Goal: Communication & Community: Answer question/provide support

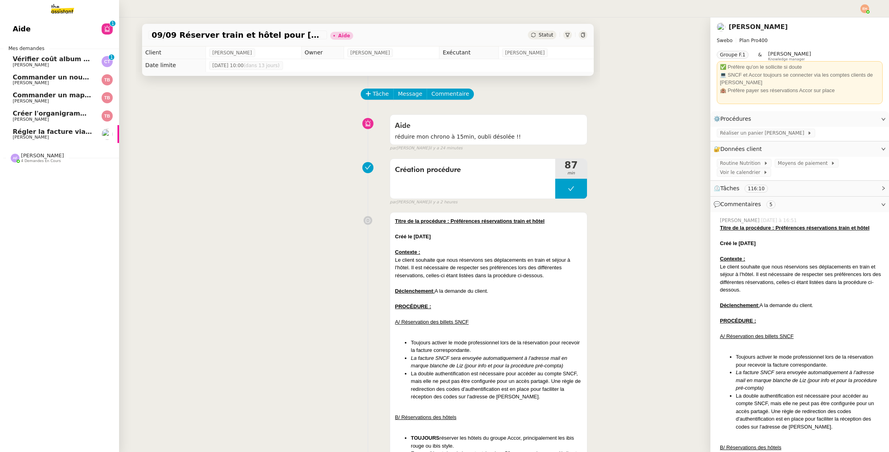
click at [41, 65] on span "[PERSON_NAME]" at bounding box center [31, 64] width 36 height 5
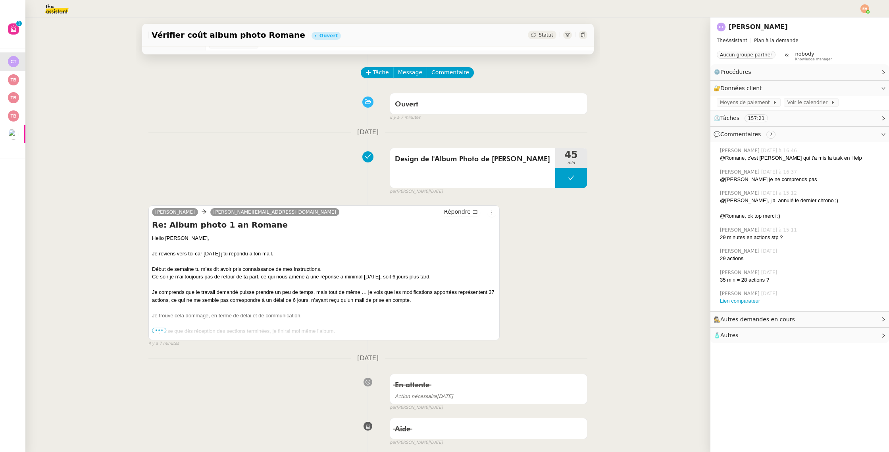
scroll to position [10, 0]
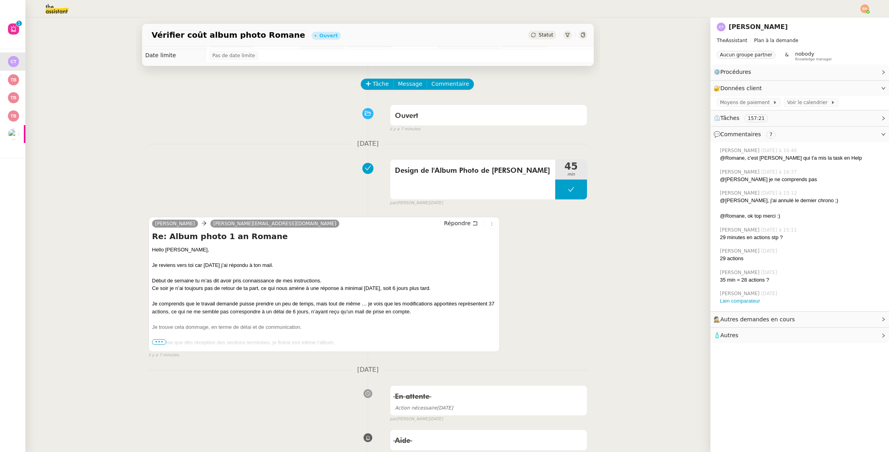
click at [153, 340] on span "•••" at bounding box center [159, 342] width 14 height 6
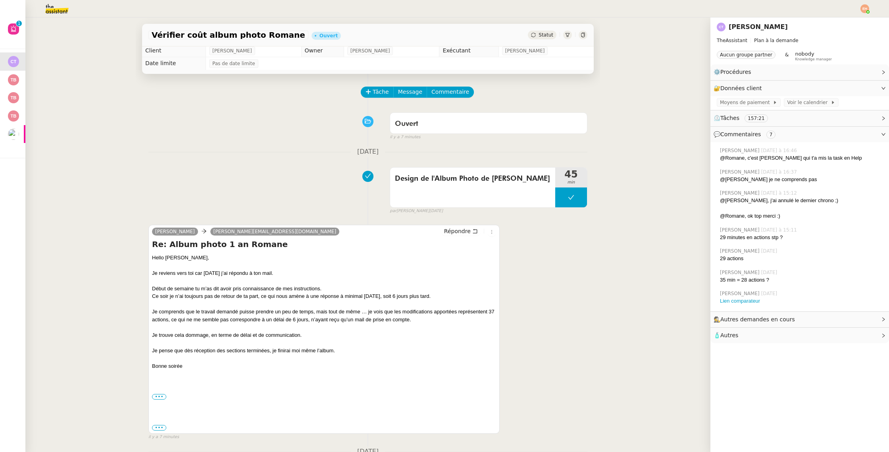
scroll to position [0, 0]
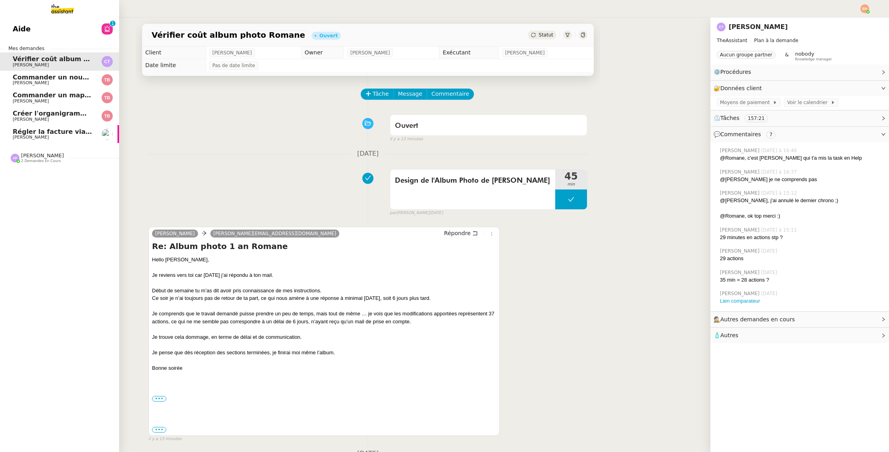
click at [14, 92] on span "Commander un mapping pour ACORA" at bounding box center [79, 95] width 133 height 8
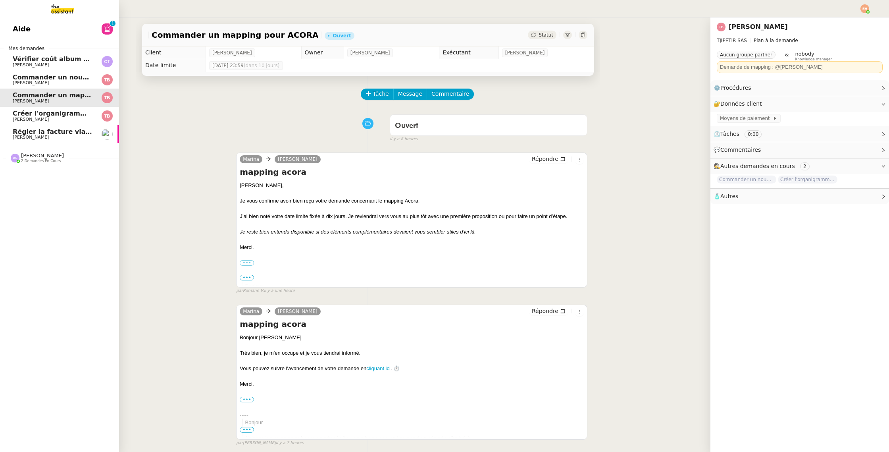
click at [58, 66] on span "[PERSON_NAME]" at bounding box center [53, 65] width 80 height 5
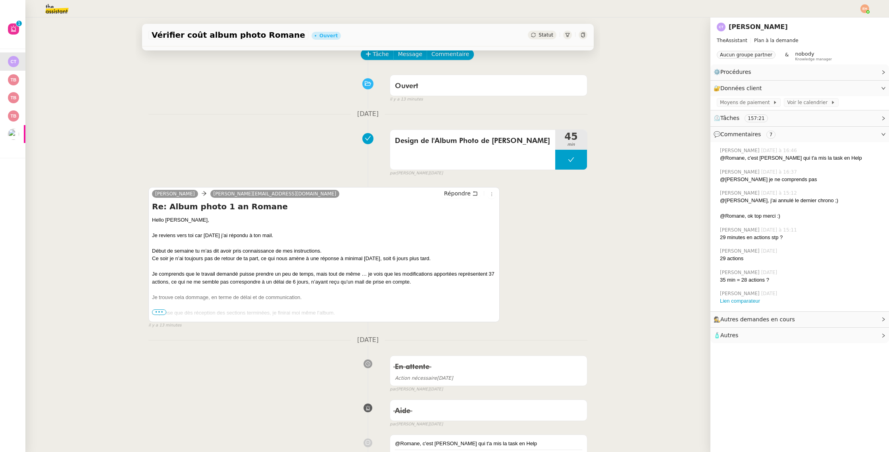
scroll to position [44, 0]
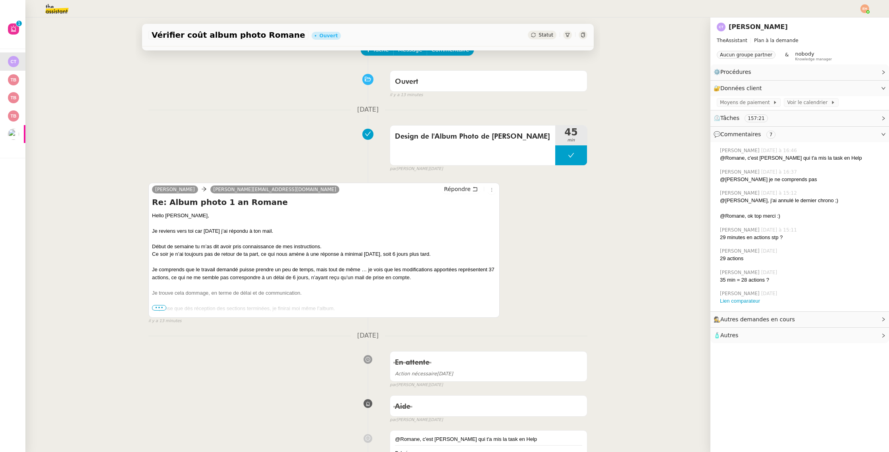
click at [154, 306] on span "•••" at bounding box center [159, 308] width 14 height 6
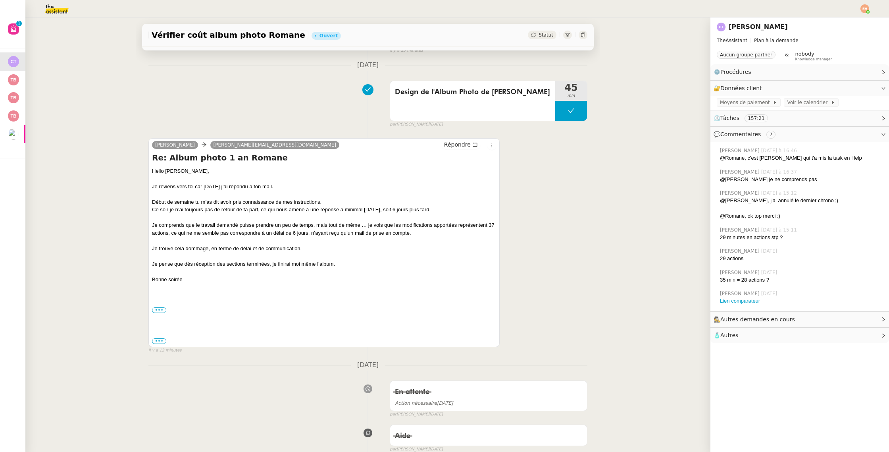
scroll to position [86, 0]
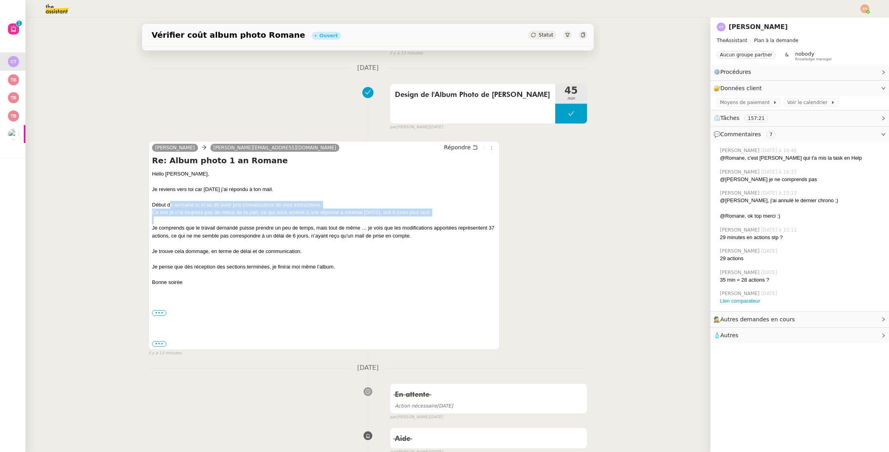
drag, startPoint x: 257, startPoint y: 207, endPoint x: 317, endPoint y: 218, distance: 61.3
click at [318, 218] on div "Hello [PERSON_NAME], [PERSON_NAME] reviens vers toi car [DATE] j’ai répondu à t…" at bounding box center [324, 259] width 344 height 178
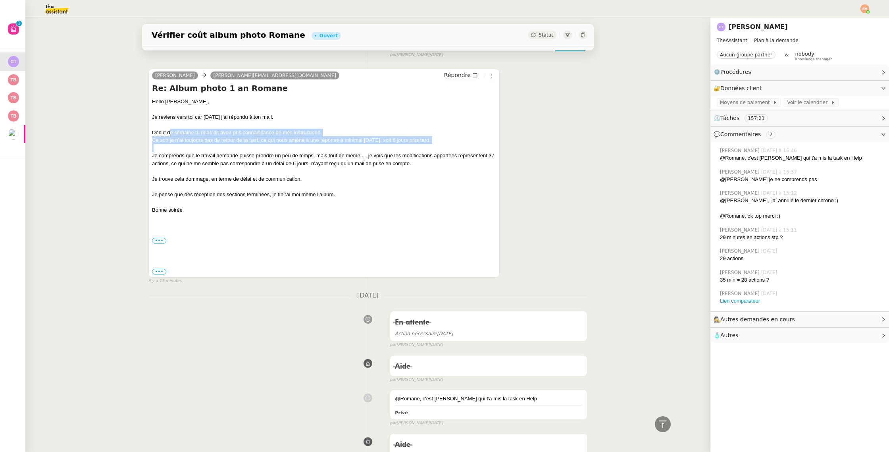
scroll to position [137, 0]
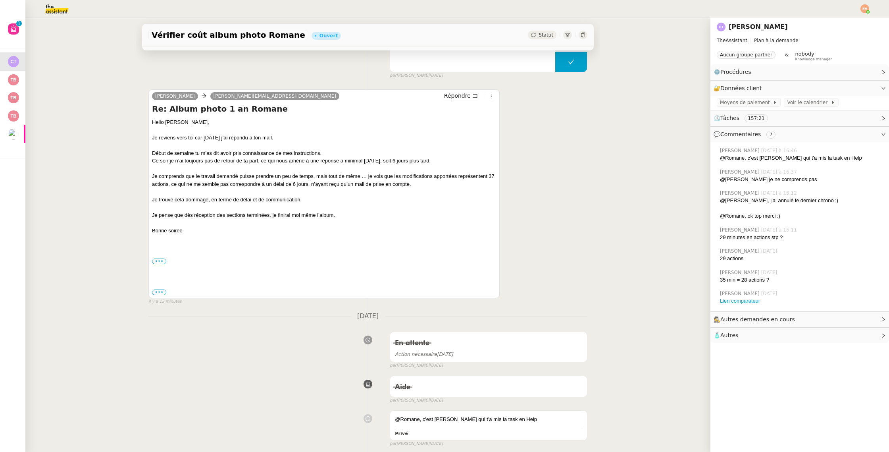
click at [249, 151] on div "Début de semaine tu m’as dit avoir pris connaissance de mes instructions." at bounding box center [324, 153] width 344 height 8
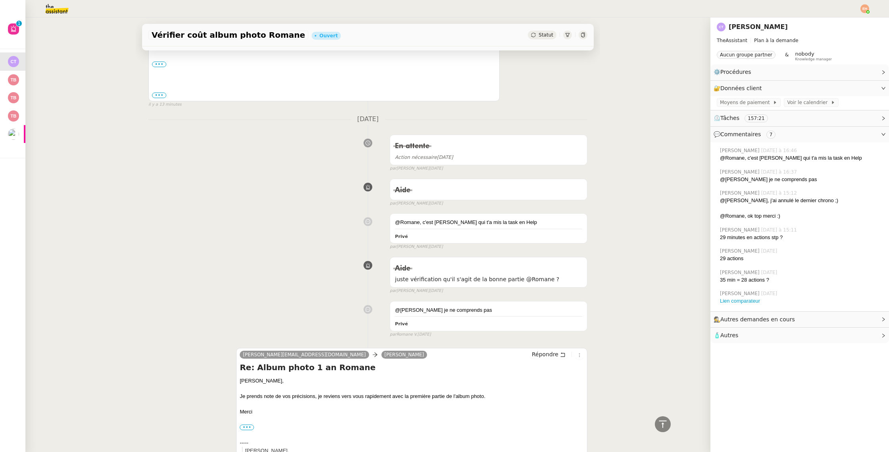
scroll to position [338, 0]
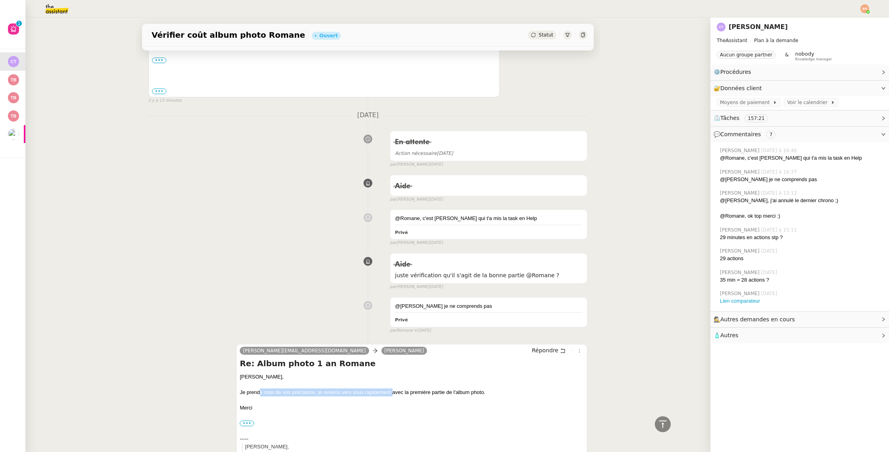
drag, startPoint x: 260, startPoint y: 392, endPoint x: 392, endPoint y: 392, distance: 132.5
click at [392, 392] on div "Je prends note de vos précisions, je reviens vers vous rapidement avec la premi…" at bounding box center [412, 392] width 344 height 8
click at [326, 396] on div at bounding box center [412, 400] width 344 height 8
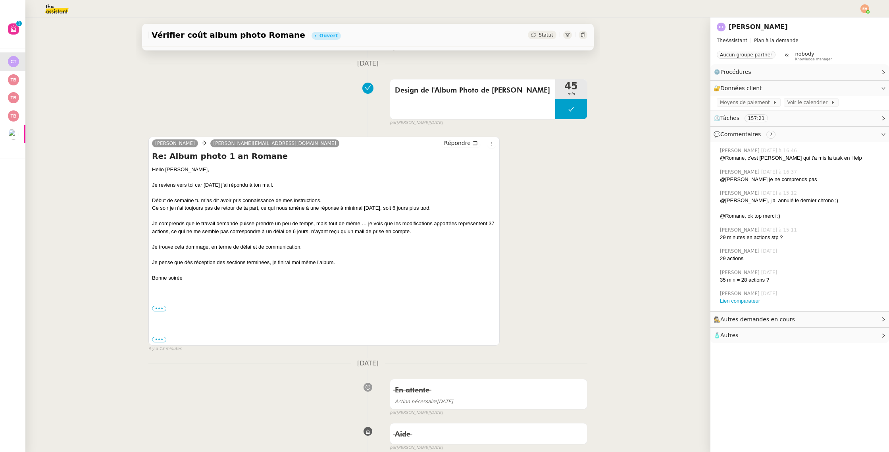
scroll to position [88, 0]
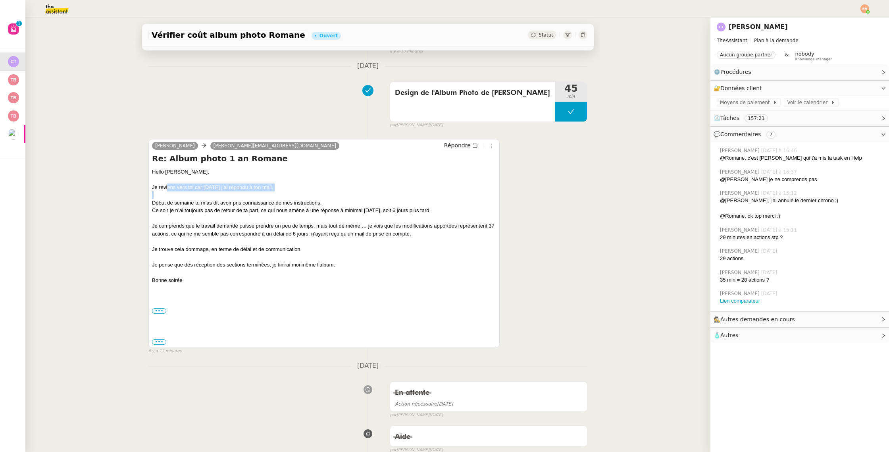
drag, startPoint x: 170, startPoint y: 187, endPoint x: 275, endPoint y: 197, distance: 105.2
click at [275, 197] on div "Hello [PERSON_NAME], [PERSON_NAME] reviens vers toi car [DATE] j’ai répondu à t…" at bounding box center [324, 257] width 344 height 178
click at [256, 202] on div "Début de semaine tu m’as dit avoir pris connaissance de mes instructions." at bounding box center [324, 203] width 344 height 8
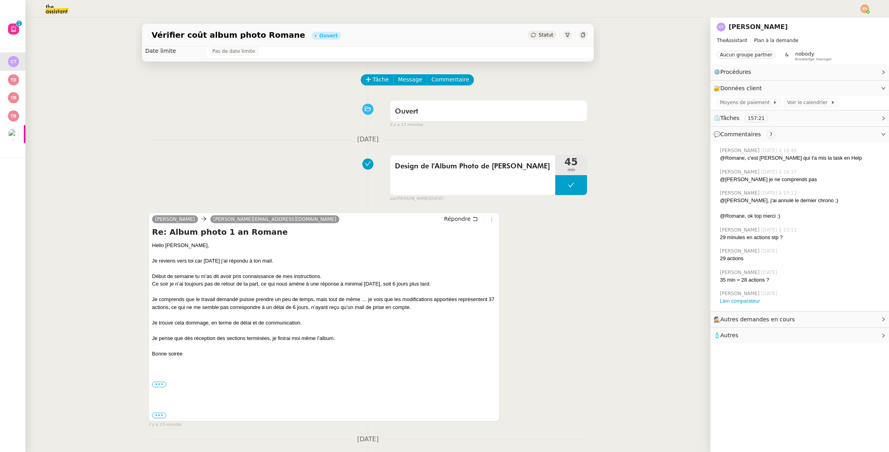
scroll to position [17, 0]
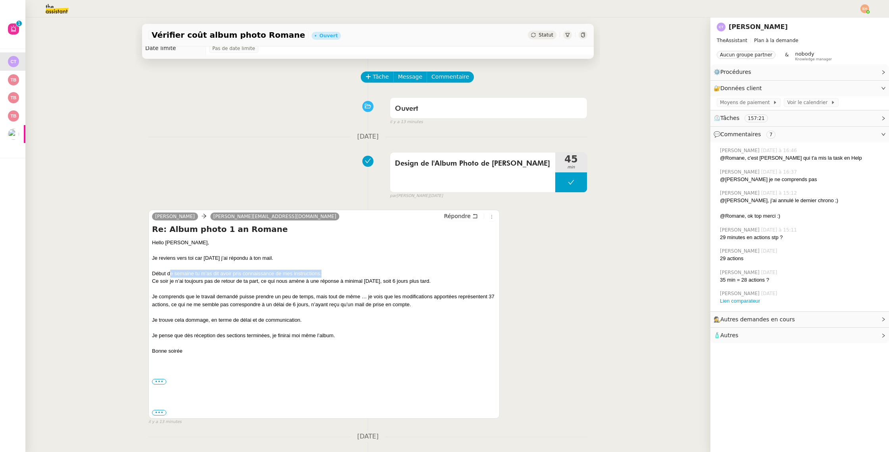
drag, startPoint x: 179, startPoint y: 274, endPoint x: 350, endPoint y: 270, distance: 170.3
click at [350, 270] on div "Début de semaine tu m’as dit avoir pris connaissance de mes instructions." at bounding box center [324, 273] width 344 height 8
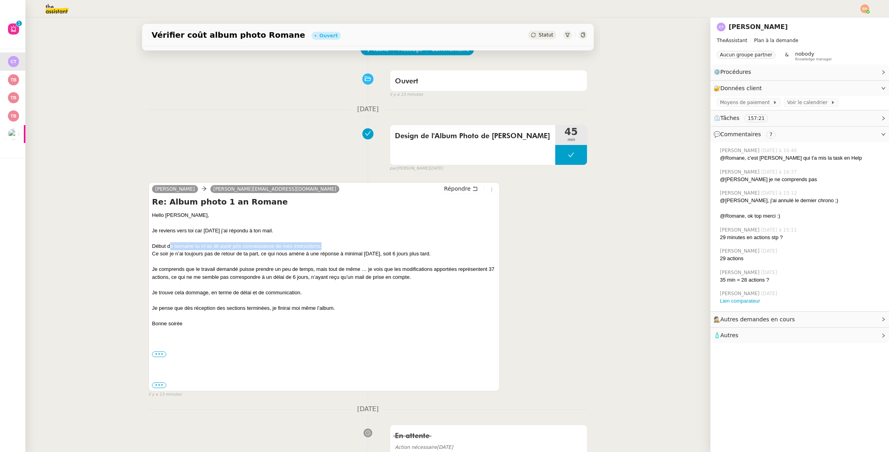
scroll to position [50, 0]
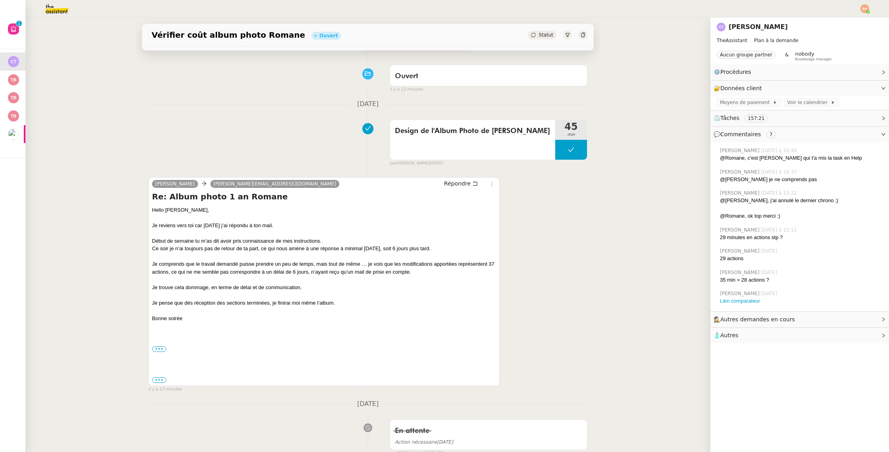
drag, startPoint x: 228, startPoint y: 250, endPoint x: 222, endPoint y: 250, distance: 6.0
click at [228, 250] on div "Ce soir je n’ai toujours pas de retour de ta part, ce qui nous amène à une répo…" at bounding box center [324, 248] width 344 height 8
drag, startPoint x: 179, startPoint y: 247, endPoint x: 445, endPoint y: 248, distance: 265.9
click at [445, 248] on div "Ce soir je n’ai toujours pas de retour de ta part, ce qui nous amène à une répo…" at bounding box center [324, 248] width 344 height 8
click at [285, 257] on div at bounding box center [324, 256] width 344 height 8
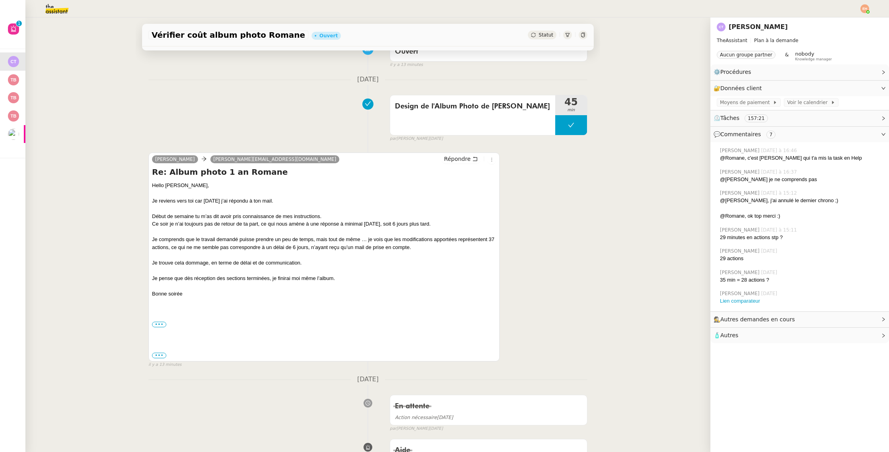
scroll to position [73, 0]
drag, startPoint x: 241, startPoint y: 219, endPoint x: 432, endPoint y: 227, distance: 191.1
click at [432, 227] on div "Hello [PERSON_NAME], [PERSON_NAME] reviens vers toi car [DATE] j’ai répondu à t…" at bounding box center [324, 271] width 344 height 178
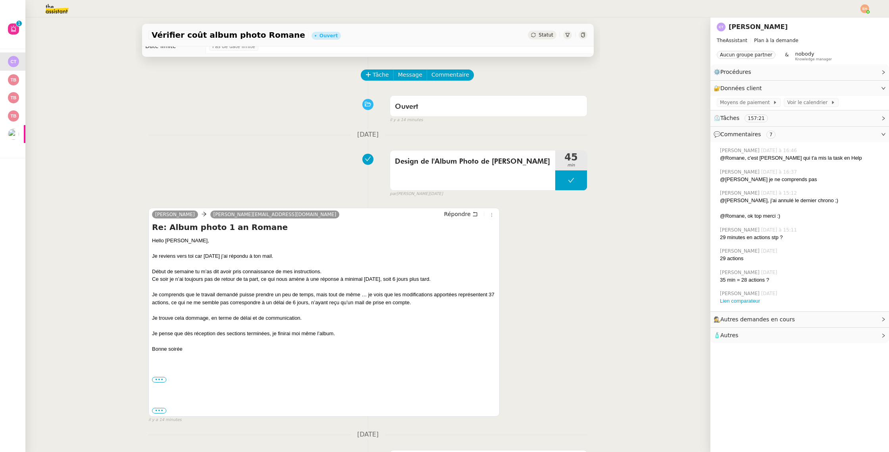
scroll to position [25, 0]
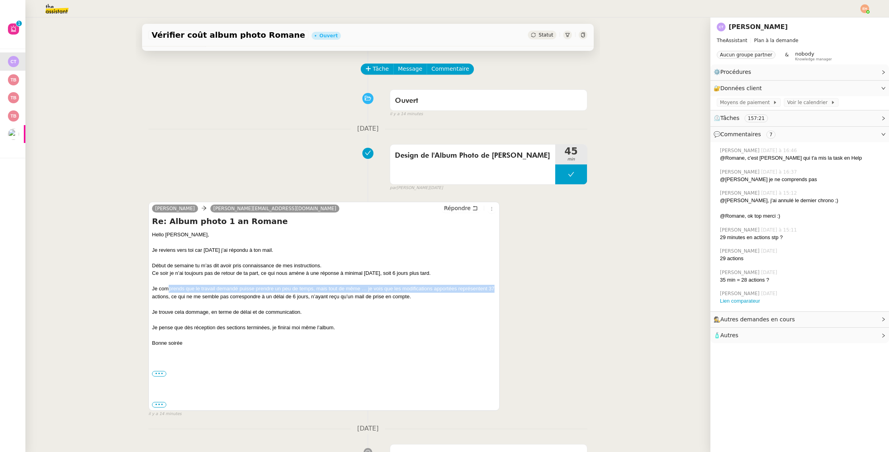
drag, startPoint x: 173, startPoint y: 287, endPoint x: 461, endPoint y: 298, distance: 288.7
click at [496, 291] on div "[PERSON_NAME] [PERSON_NAME][EMAIL_ADDRESS][DOMAIN_NAME] Répondre Re: Album phot…" at bounding box center [323, 306] width 351 height 209
click at [373, 298] on div "Je comprends que le travail demandé puisse prendre un peu de temps, mais tout d…" at bounding box center [324, 292] width 344 height 15
drag, startPoint x: 309, startPoint y: 296, endPoint x: 436, endPoint y: 293, distance: 127.4
click at [436, 293] on div "Je comprends que le travail demandé puisse prendre un peu de temps, mais tout d…" at bounding box center [324, 292] width 344 height 15
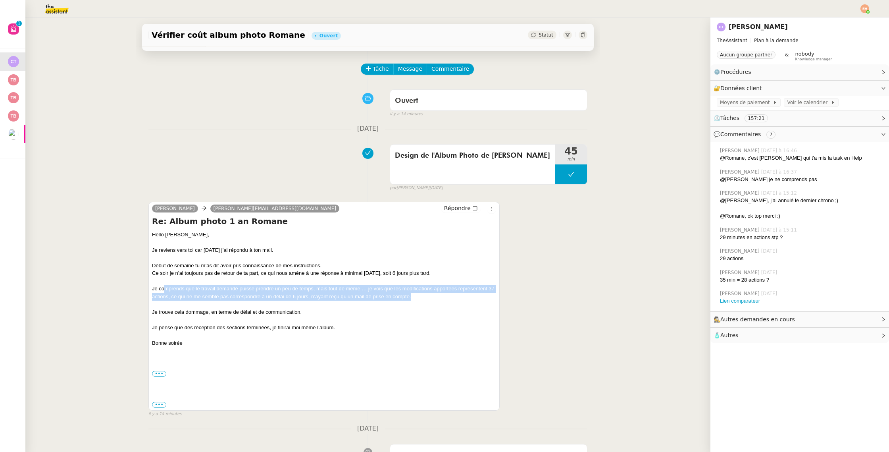
drag, startPoint x: 426, startPoint y: 293, endPoint x: 163, endPoint y: 286, distance: 262.8
click at [163, 286] on div "Je comprends que le travail demandé puisse prendre un peu de temps, mais tout d…" at bounding box center [324, 292] width 344 height 15
click at [175, 293] on div "Je comprends que le travail demandé puisse prendre un peu de temps, mais tout d…" at bounding box center [324, 292] width 344 height 15
drag, startPoint x: 194, startPoint y: 294, endPoint x: 372, endPoint y: 307, distance: 178.2
click at [372, 307] on div "Hello [PERSON_NAME], [PERSON_NAME] reviens vers toi car [DATE] j’ai répondu à t…" at bounding box center [324, 320] width 344 height 178
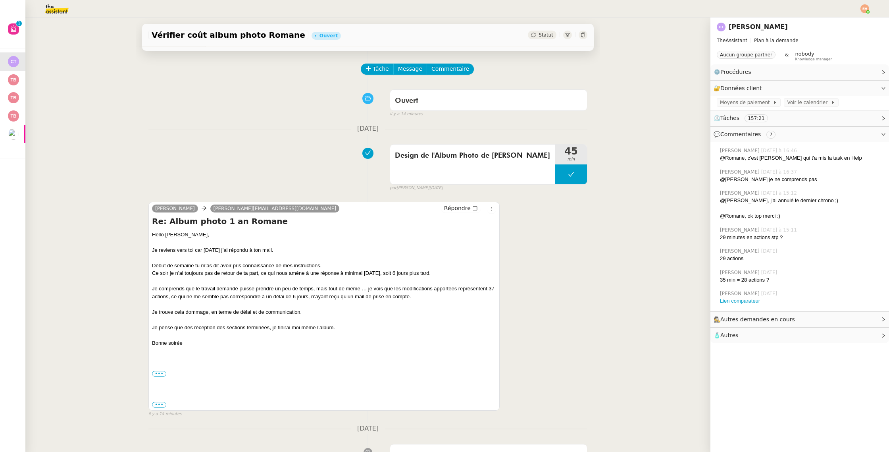
click at [287, 300] on div "Je trouve cela dommage, en terme de délai et de communication." at bounding box center [324, 307] width 344 height 15
drag, startPoint x: 283, startPoint y: 294, endPoint x: 416, endPoint y: 294, distance: 132.5
click at [419, 294] on div "Je comprends que le travail demandé puisse prendre un peu de temps, mais tout d…" at bounding box center [324, 292] width 344 height 15
click at [265, 293] on div "Je comprends que le travail demandé puisse prendre un peu de temps, mais tout d…" at bounding box center [324, 292] width 344 height 15
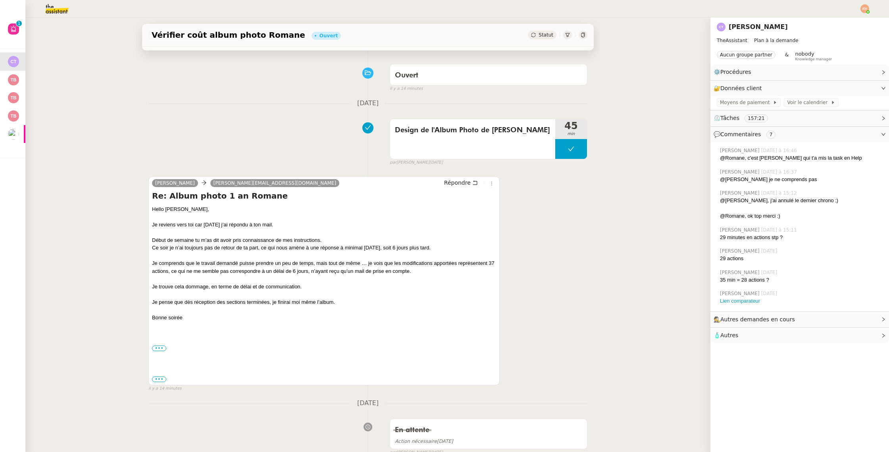
scroll to position [53, 0]
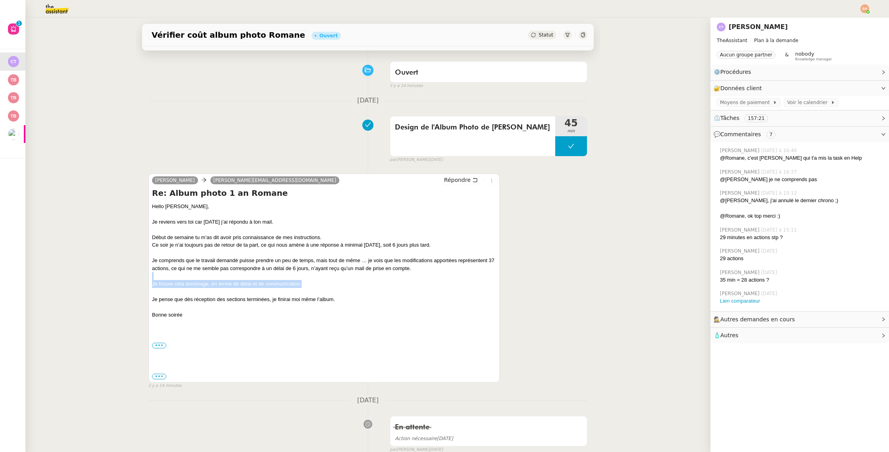
drag, startPoint x: 197, startPoint y: 278, endPoint x: 316, endPoint y: 284, distance: 119.6
click at [317, 285] on div "Je trouve cela dommage, en terme de délai et de communication." at bounding box center [324, 279] width 344 height 15
click at [314, 277] on div "Je trouve cela dommage, en terme de délai et de communication." at bounding box center [324, 279] width 344 height 15
drag, startPoint x: 210, startPoint y: 297, endPoint x: 318, endPoint y: 298, distance: 108.3
click at [318, 298] on div "Je pense que dès réception des sections terminées, je finirai moi même l’album." at bounding box center [324, 299] width 344 height 8
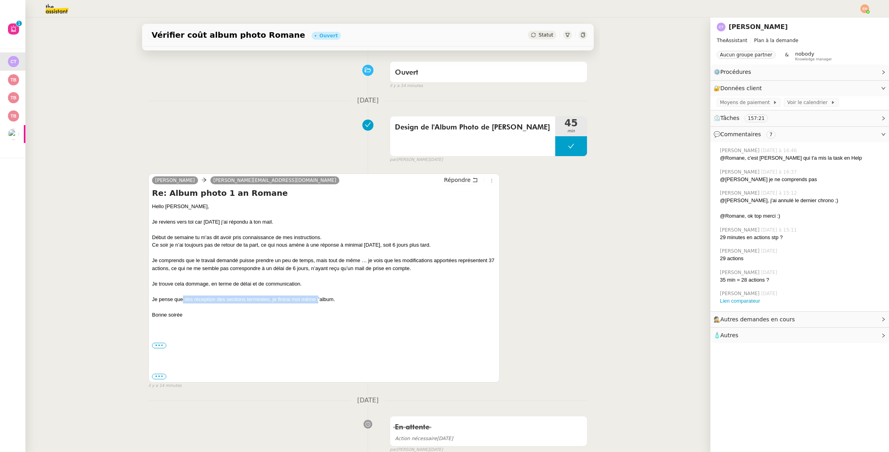
click at [318, 298] on div "Je pense que dès réception des sections terminées, je finirai moi même l’album." at bounding box center [324, 299] width 344 height 8
click at [353, 294] on div at bounding box center [324, 291] width 344 height 8
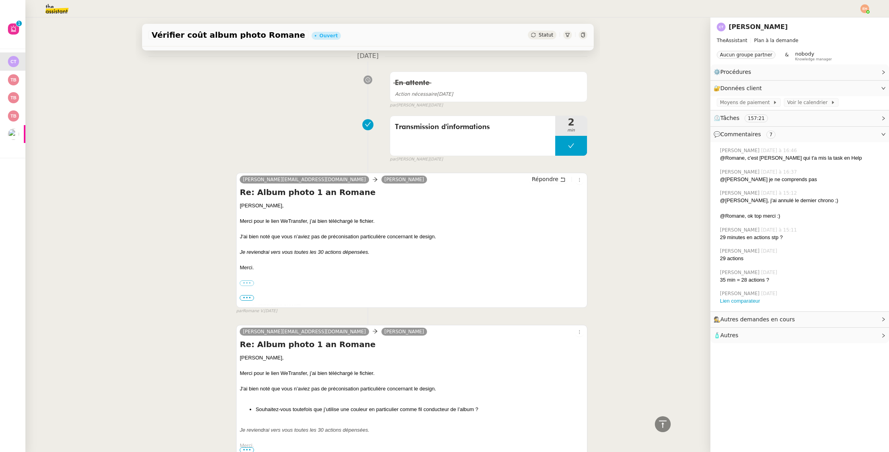
scroll to position [2509, 0]
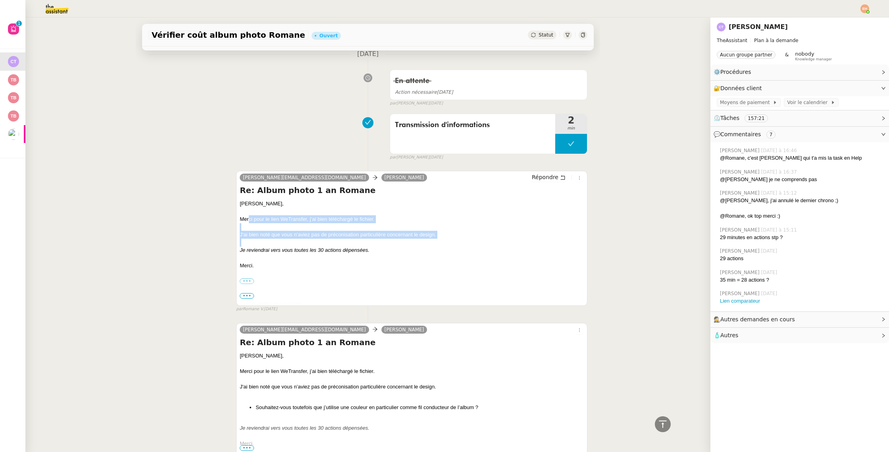
drag, startPoint x: 286, startPoint y: 217, endPoint x: 365, endPoint y: 238, distance: 81.6
click at [367, 239] on div "[PERSON_NAME], Merci pour le lien WeTransfer, j’ai bien téléchargé le fichier. …" at bounding box center [412, 304] width 344 height 209
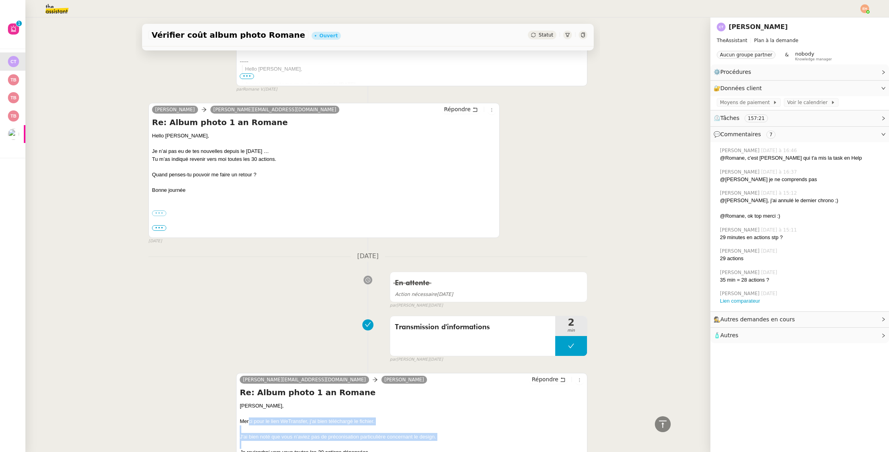
scroll to position [2306, 0]
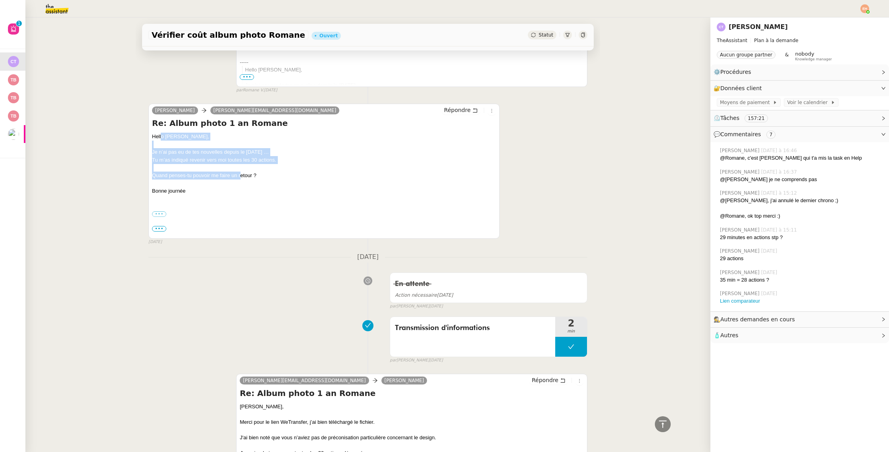
drag, startPoint x: 161, startPoint y: 137, endPoint x: 240, endPoint y: 177, distance: 88.9
click at [240, 177] on div "Hello [PERSON_NAME], Je n’ai pas eu de tes nouvelles depuis le [DATE] … Tu m’as…" at bounding box center [324, 191] width 344 height 116
click at [257, 168] on div at bounding box center [324, 167] width 344 height 8
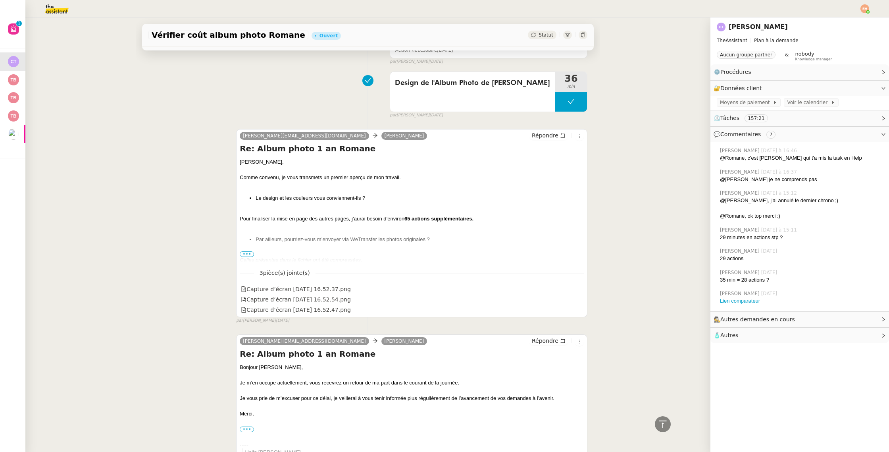
scroll to position [1923, 0]
click at [367, 289] on div "Capture d’écran [DATE] 16.52.37.png" at bounding box center [412, 289] width 344 height 10
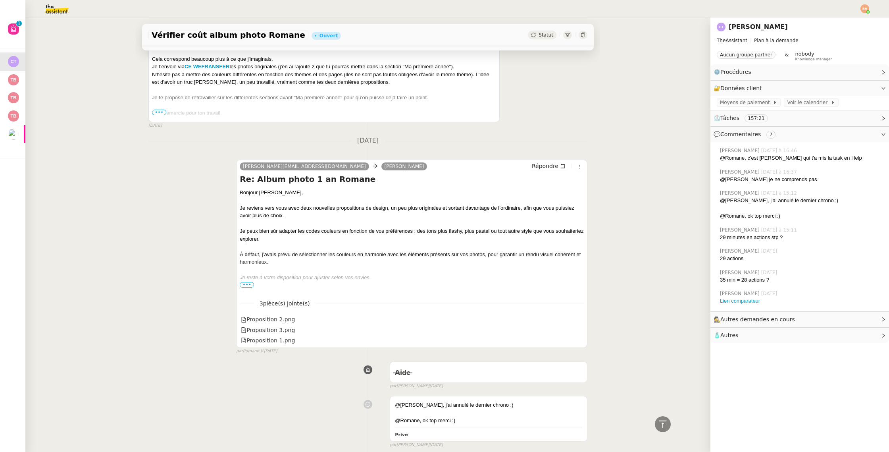
scroll to position [1330, 0]
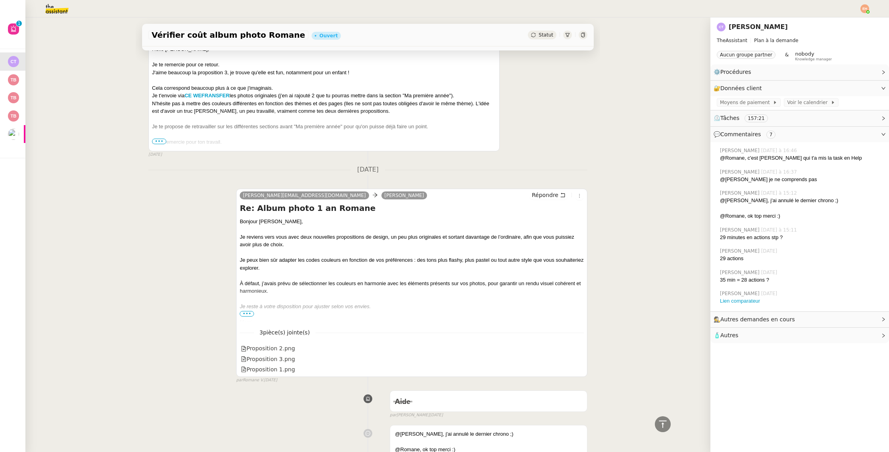
click at [300, 299] on div at bounding box center [412, 299] width 344 height 8
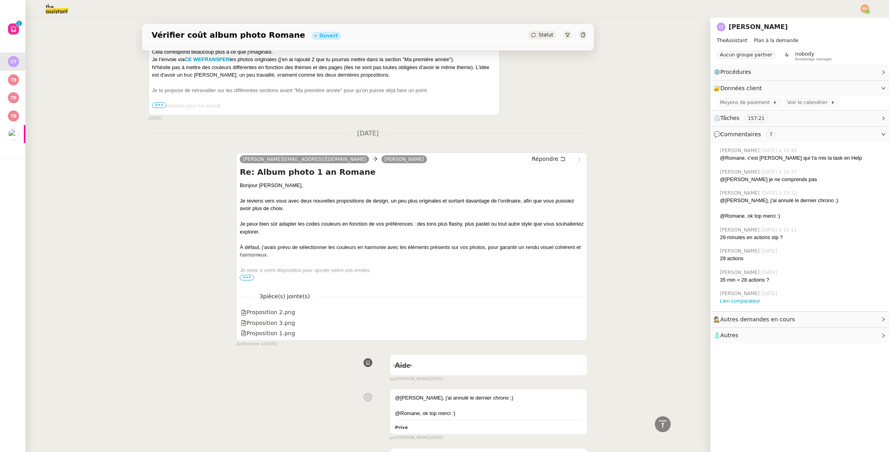
scroll to position [1367, 0]
click at [246, 276] on span "•••" at bounding box center [247, 276] width 14 height 6
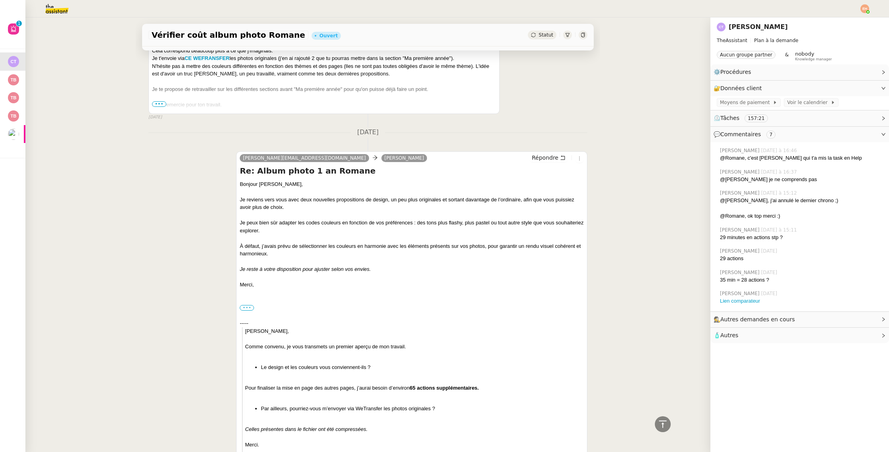
click at [245, 309] on label "•••" at bounding box center [247, 308] width 14 height 6
click at [0, 0] on input "•••" at bounding box center [0, 0] width 0 height 0
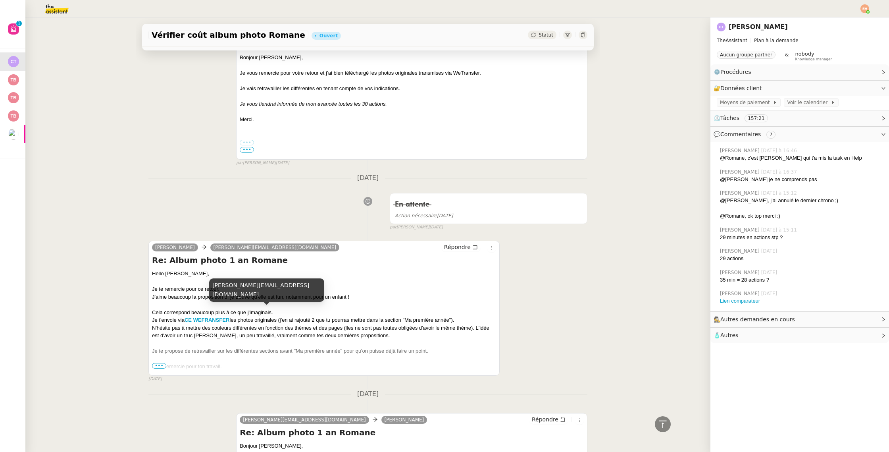
scroll to position [1105, 0]
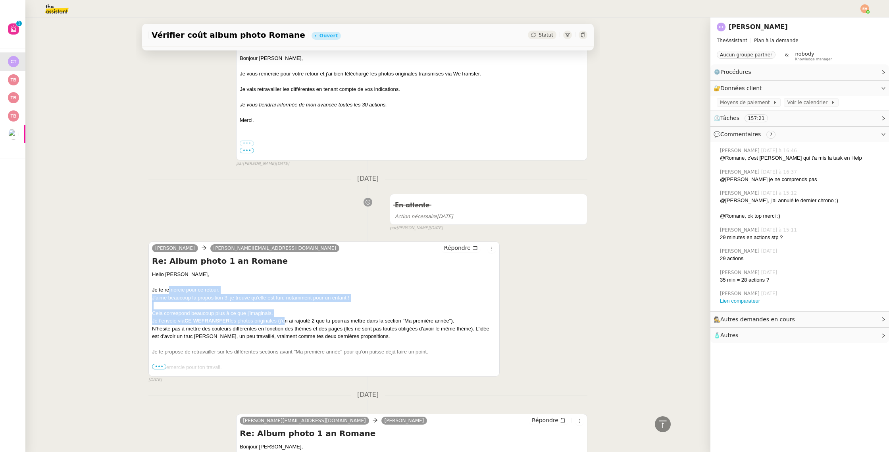
drag, startPoint x: 169, startPoint y: 292, endPoint x: 285, endPoint y: 320, distance: 119.2
click at [285, 320] on div "Hello [PERSON_NAME], Je te remercie pour ce retour. J'aime beaucoup la proposit…" at bounding box center [324, 320] width 344 height 101
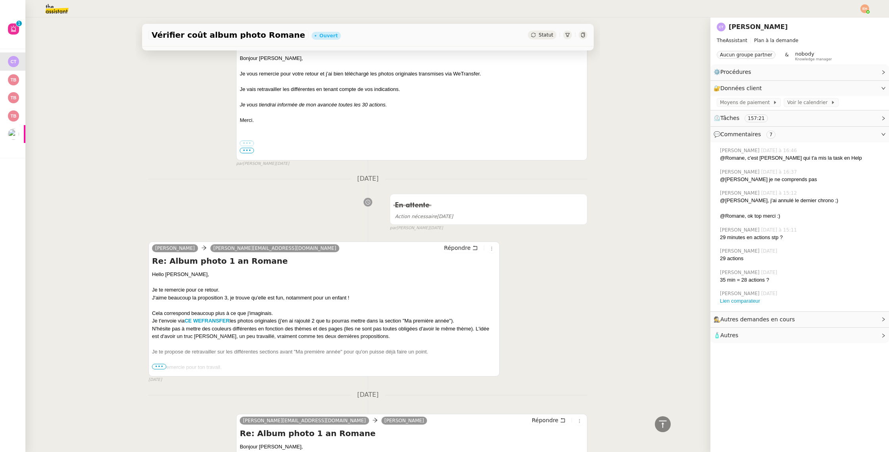
click at [289, 328] on div "N'hésite pas à mettre des couleurs différentes en fonction des thèmes et des pa…" at bounding box center [324, 332] width 344 height 15
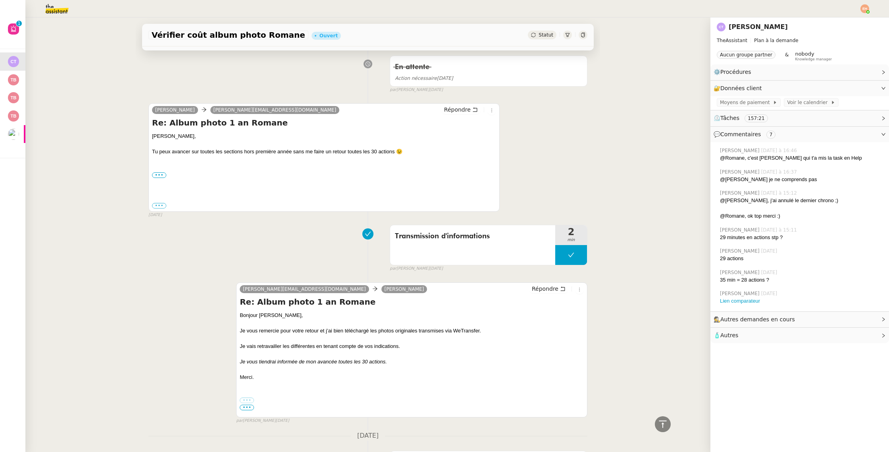
scroll to position [845, 0]
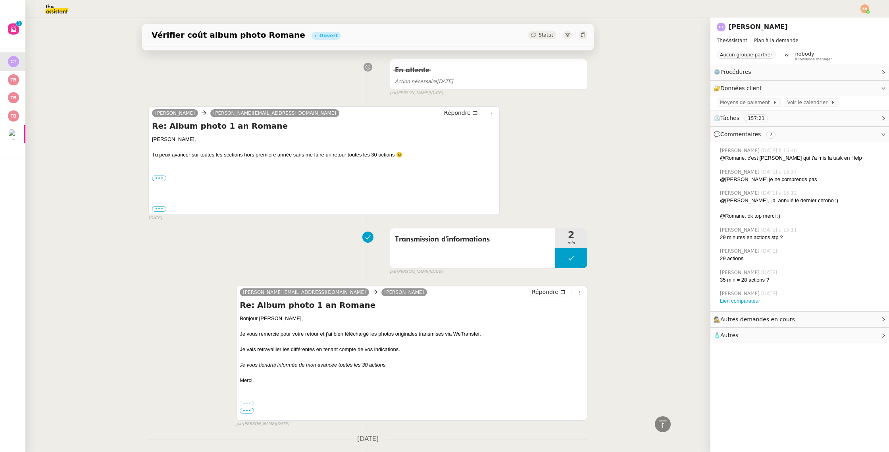
click at [190, 155] on div "Tu peux avancer sur toutes les sections hors première année sans me faire un re…" at bounding box center [324, 166] width 344 height 31
drag, startPoint x: 210, startPoint y: 152, endPoint x: 385, endPoint y: 152, distance: 175.4
click at [385, 152] on div "Tu peux avancer sur toutes les sections hors première année sans me faire un re…" at bounding box center [324, 166] width 344 height 31
click at [388, 162] on div "Tu peux avancer sur toutes les sections hors première année sans me faire un re…" at bounding box center [324, 166] width 344 height 31
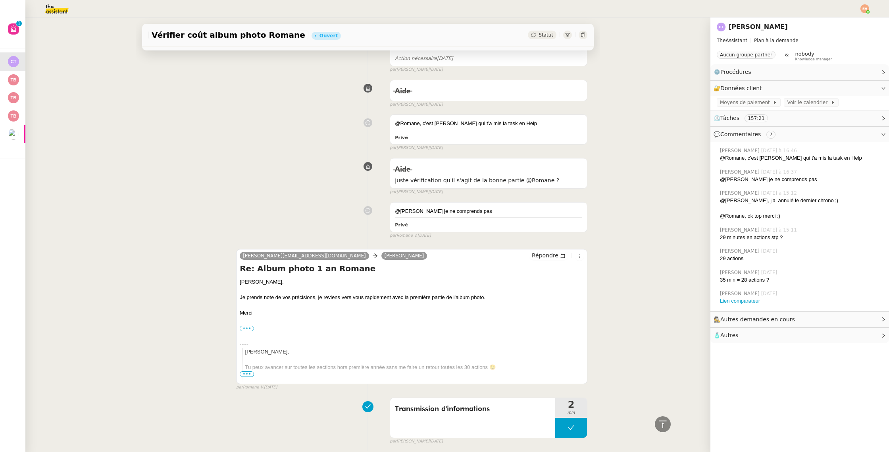
scroll to position [415, 0]
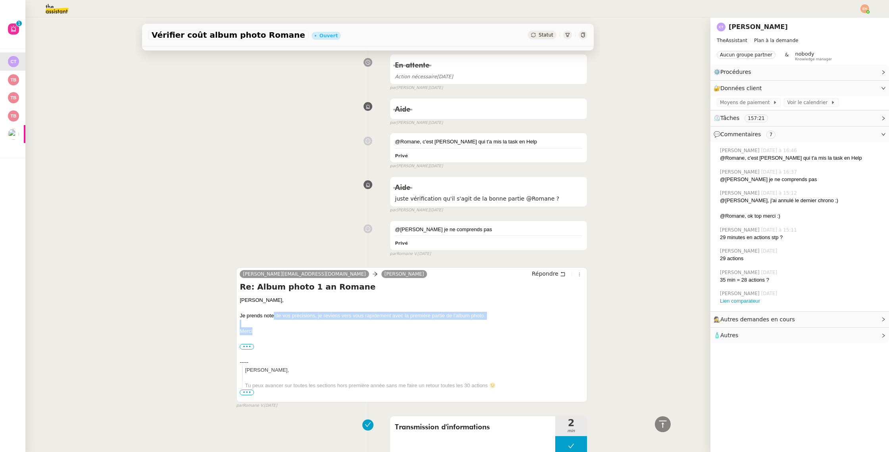
drag, startPoint x: 273, startPoint y: 319, endPoint x: 446, endPoint y: 336, distance: 174.3
click at [446, 336] on div "[PERSON_NAME], [PERSON_NAME] prends note de vos précisions, je reviens vers vou…" at bounding box center [412, 369] width 344 height 147
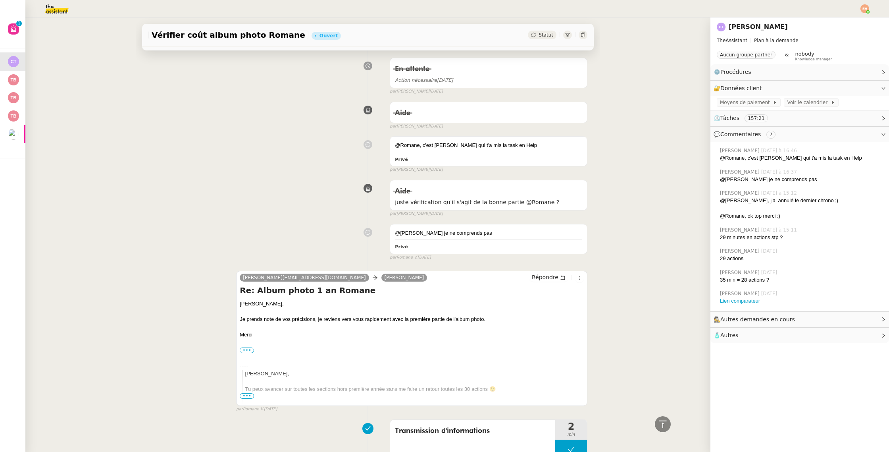
drag, startPoint x: 312, startPoint y: 318, endPoint x: 403, endPoint y: 323, distance: 91.4
click at [489, 318] on div "Je prends note de vos précisions, je reviens vers vous rapidement avec la premi…" at bounding box center [412, 319] width 344 height 8
drag, startPoint x: 350, startPoint y: 304, endPoint x: 467, endPoint y: 308, distance: 117.1
click at [470, 306] on div "[PERSON_NAME]," at bounding box center [412, 304] width 344 height 8
click at [465, 308] on div at bounding box center [412, 312] width 344 height 8
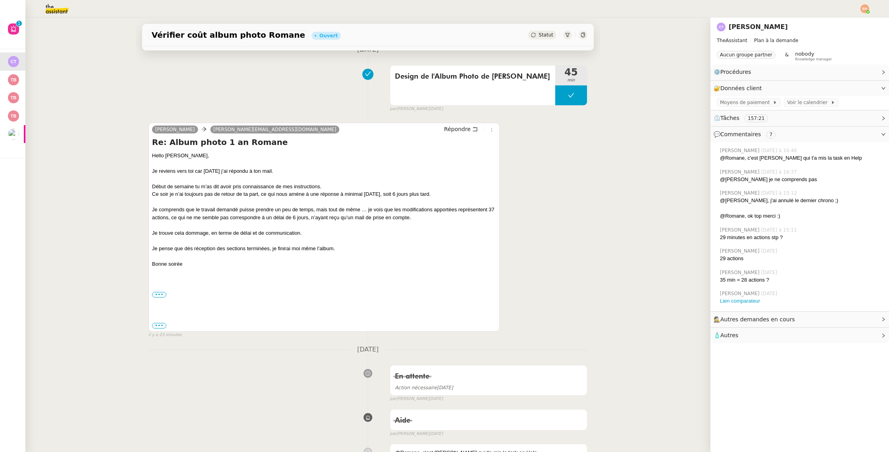
scroll to position [101, 0]
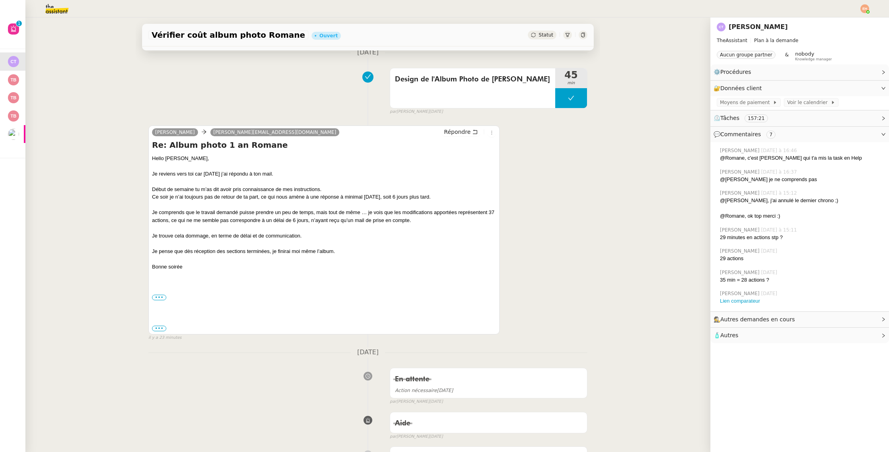
drag, startPoint x: 166, startPoint y: 175, endPoint x: 177, endPoint y: 178, distance: 11.1
drag, startPoint x: 202, startPoint y: 175, endPoint x: 182, endPoint y: 185, distance: 21.8
click at [202, 175] on div "Je reviens vers toi car [DATE] j’ai répondu à ton mail." at bounding box center [324, 174] width 344 height 8
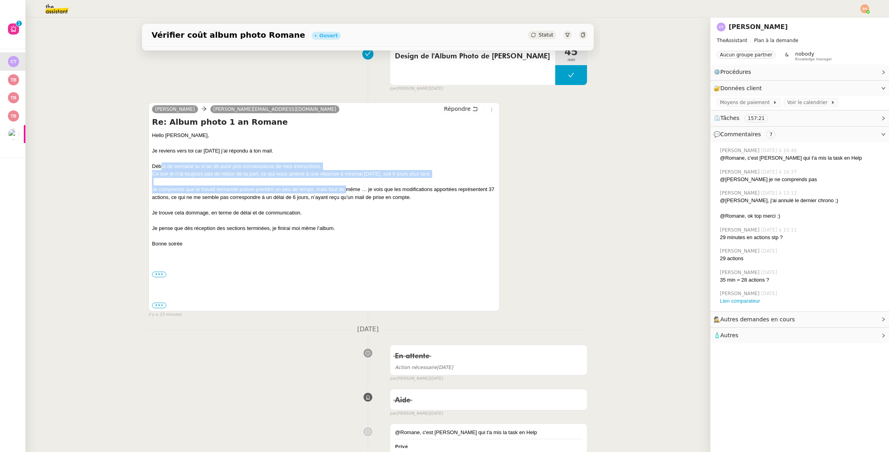
scroll to position [119, 0]
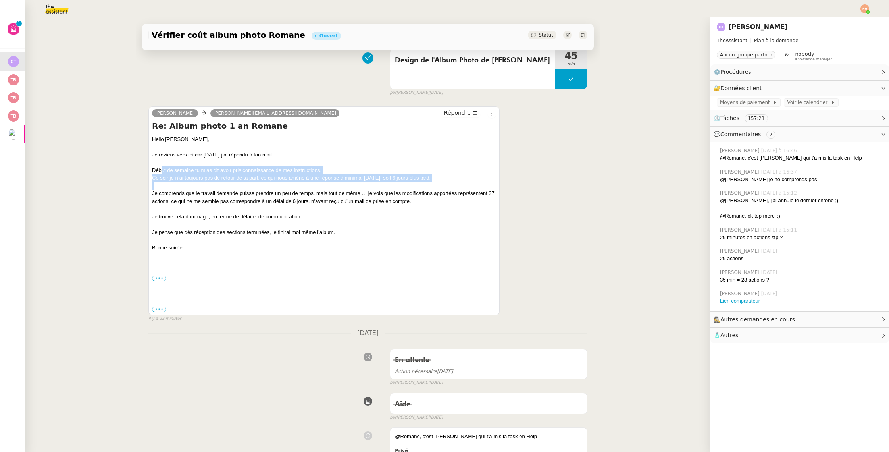
drag, startPoint x: 163, startPoint y: 189, endPoint x: 333, endPoint y: 185, distance: 169.5
click at [345, 185] on div "Hello [PERSON_NAME], [PERSON_NAME] reviens vers toi car [DATE] j’ai répondu à t…" at bounding box center [324, 224] width 344 height 178
drag, startPoint x: 241, startPoint y: 177, endPoint x: 215, endPoint y: 180, distance: 25.5
click at [240, 177] on div "Ce soir je n’ai toujours pas de retour de ta part, ce qui nous amène à une répo…" at bounding box center [324, 179] width 344 height 8
drag, startPoint x: 188, startPoint y: 177, endPoint x: 446, endPoint y: 177, distance: 258.3
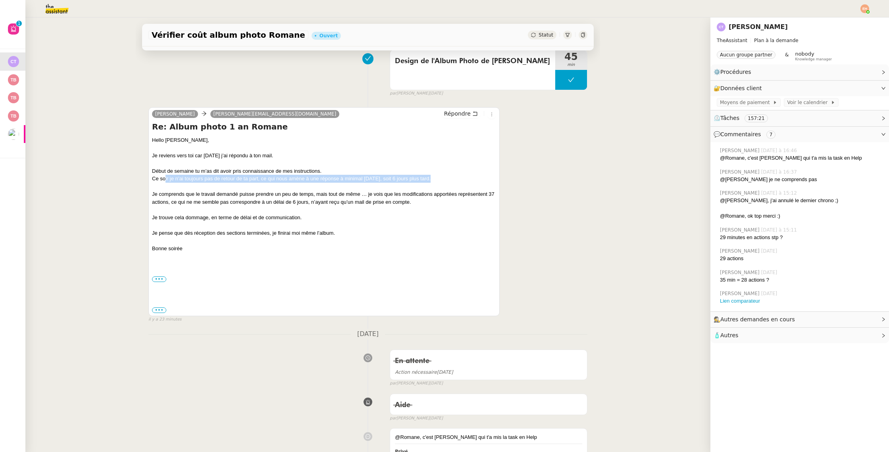
click at [447, 177] on div "Ce soir je n’ai toujours pas de retour de ta part, ce qui nous amène à une répo…" at bounding box center [324, 179] width 344 height 8
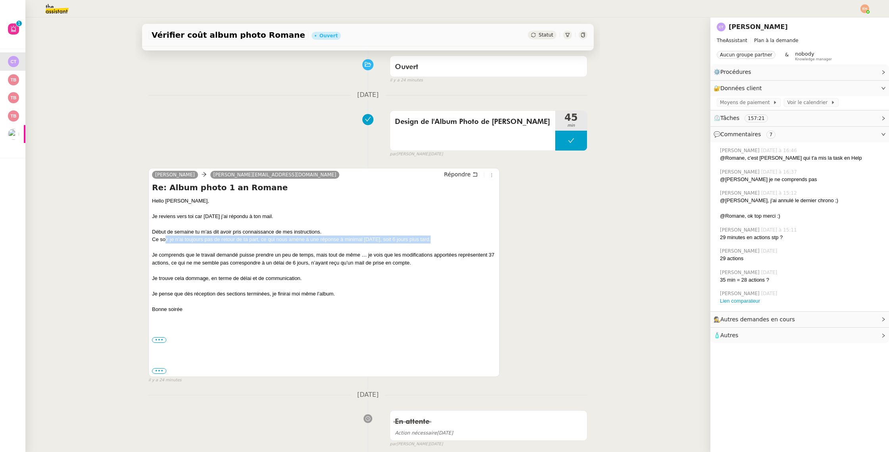
scroll to position [62, 0]
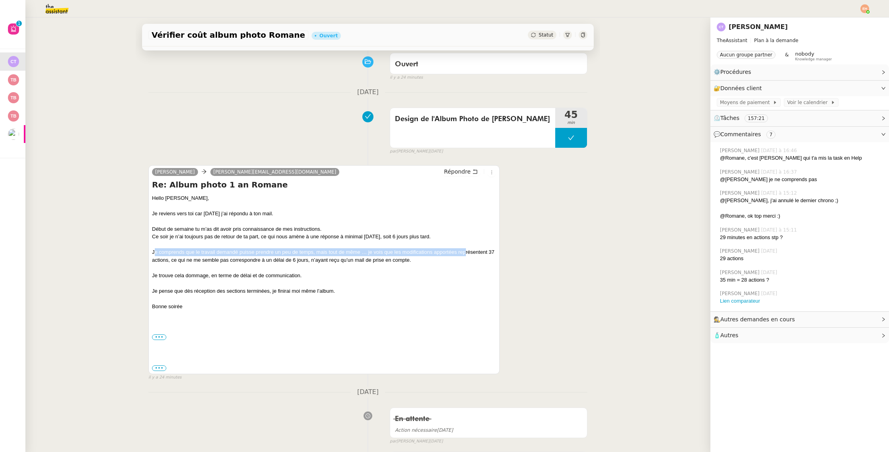
drag, startPoint x: 180, startPoint y: 247, endPoint x: 467, endPoint y: 250, distance: 287.7
click at [467, 250] on div "Je comprends que le travail demandé puisse prendre un peu de temps, mais tout d…" at bounding box center [324, 255] width 344 height 15
click at [354, 248] on div "Je comprends que le travail demandé puisse prendre un peu de temps, mais tout d…" at bounding box center [324, 255] width 344 height 15
drag, startPoint x: 171, startPoint y: 261, endPoint x: 357, endPoint y: 262, distance: 186.5
click at [372, 263] on div "Je comprends que le travail demandé puisse prendre un peu de temps, mais tout d…" at bounding box center [324, 255] width 344 height 15
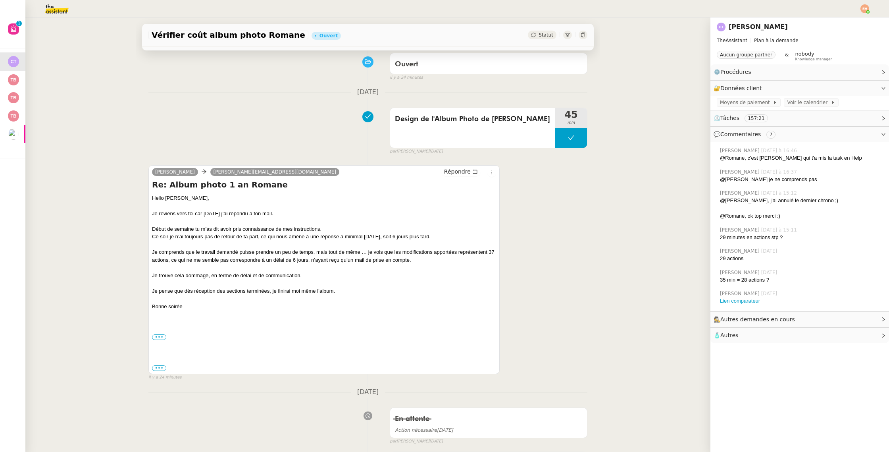
click at [272, 263] on div "Je comprends que le travail demandé puisse prendre un peu de temps, mais tout d…" at bounding box center [324, 255] width 344 height 15
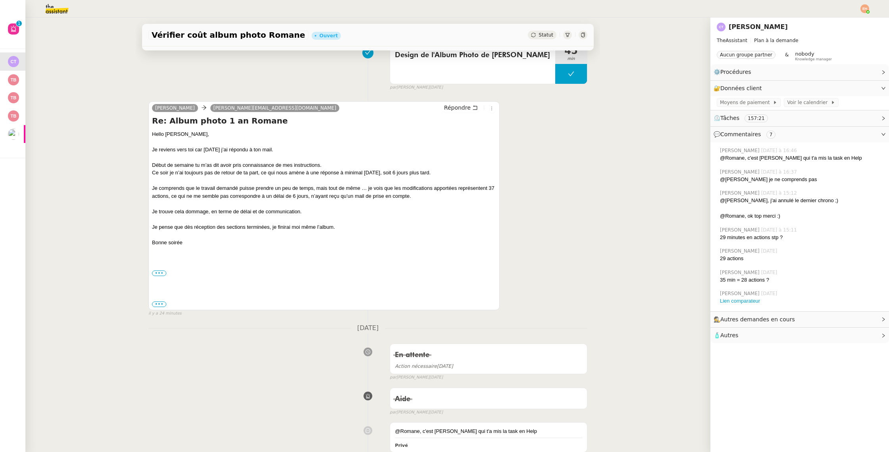
scroll to position [127, 0]
drag, startPoint x: 167, startPoint y: 195, endPoint x: 204, endPoint y: 204, distance: 38.9
click at [219, 196] on div "Je comprends que le travail demandé puisse prendre un peu de temps, mais tout d…" at bounding box center [324, 190] width 344 height 15
drag, startPoint x: 195, startPoint y: 209, endPoint x: 324, endPoint y: 209, distance: 129.0
click at [311, 209] on div "Je trouve cela dommage, en terme de délai et de communication." at bounding box center [324, 205] width 344 height 15
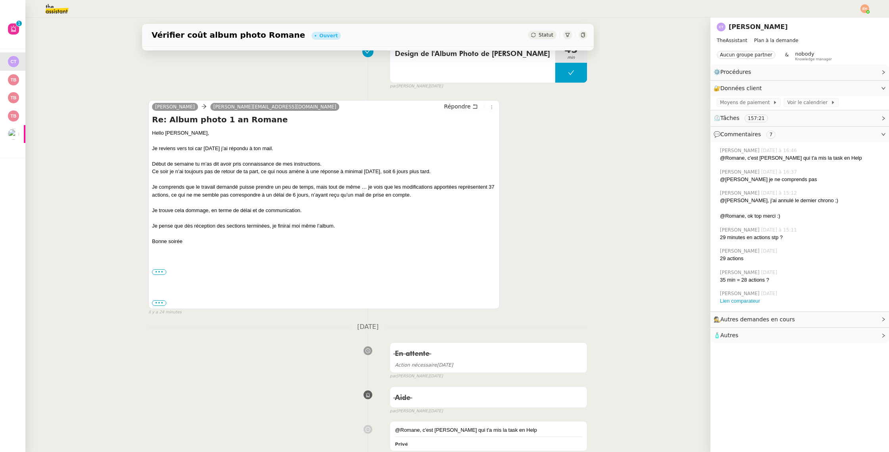
click at [210, 218] on div at bounding box center [324, 218] width 344 height 8
drag, startPoint x: 311, startPoint y: 210, endPoint x: 325, endPoint y: 210, distance: 14.3
click at [325, 210] on div "Je trouve cela dommage, en terme de délai et de communication." at bounding box center [324, 205] width 344 height 15
drag, startPoint x: 138, startPoint y: 226, endPoint x: 344, endPoint y: 224, distance: 206.3
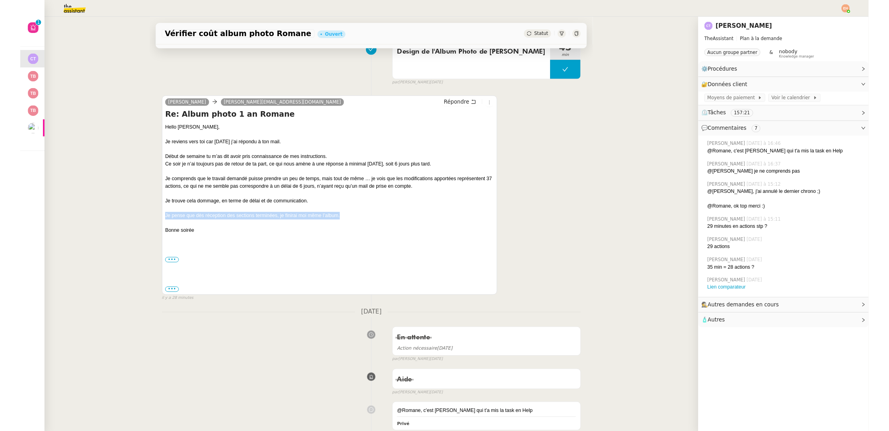
scroll to position [0, 0]
